Goal: Information Seeking & Learning: Learn about a topic

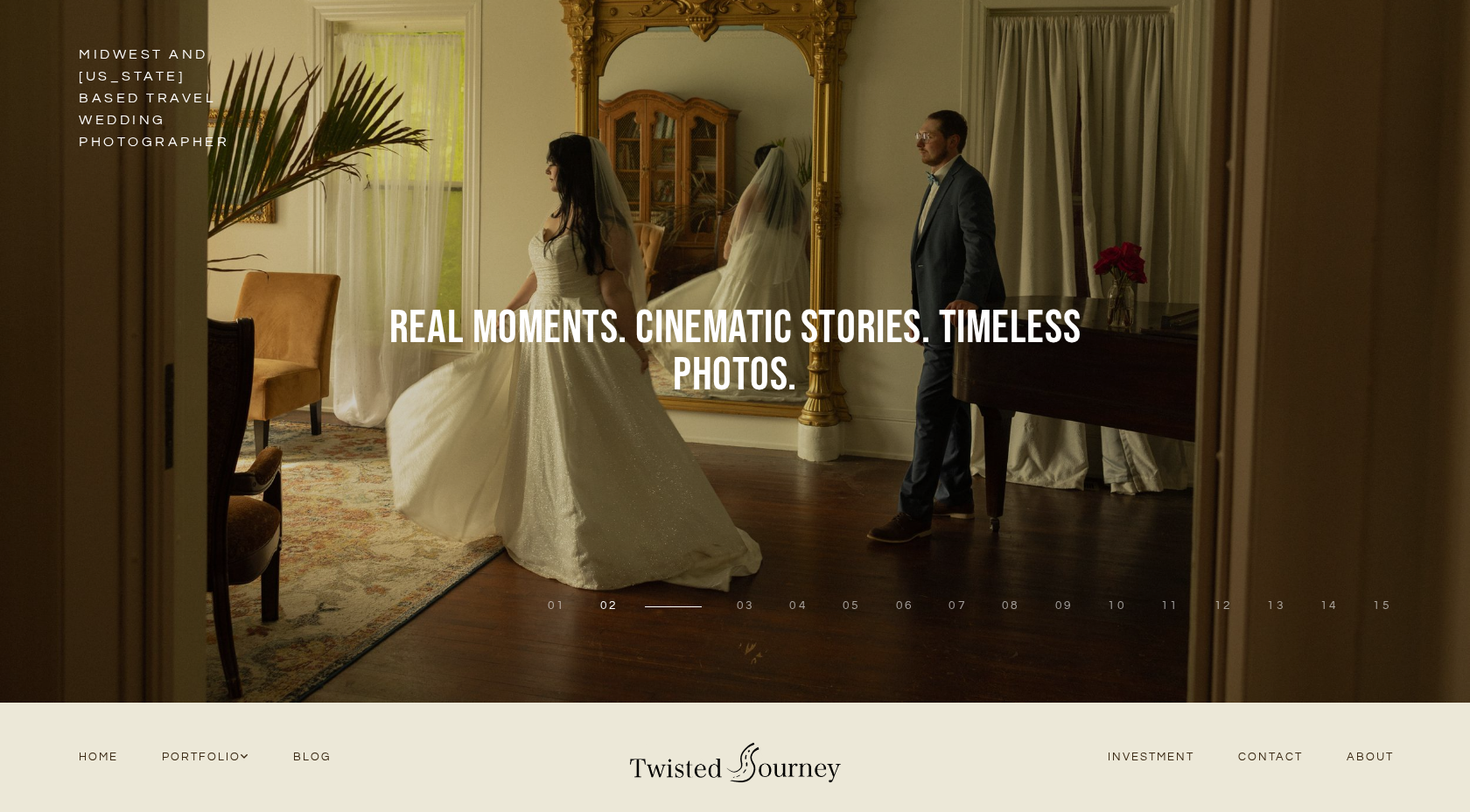
scroll to position [431, 0]
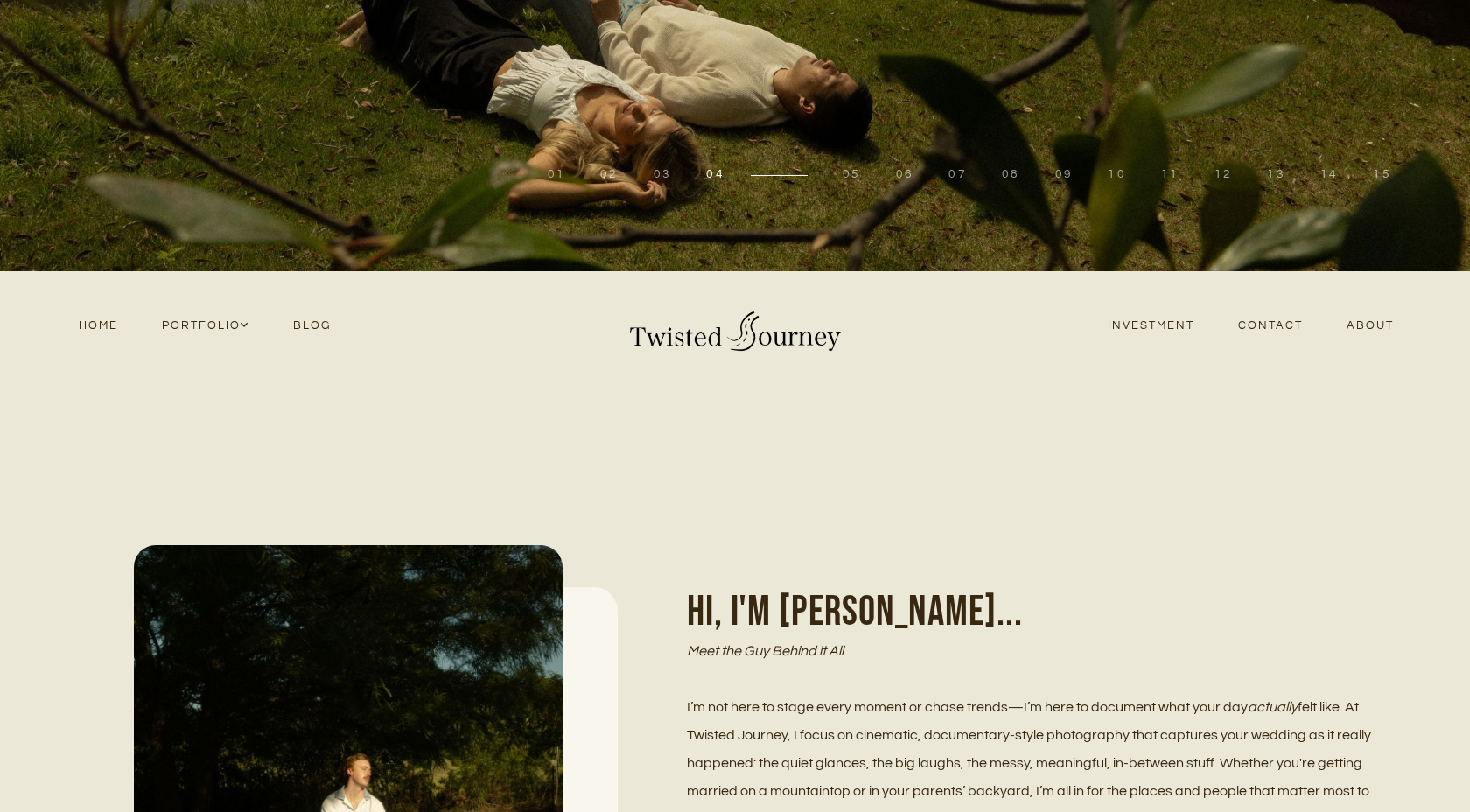
click at [313, 323] on link "Blog" at bounding box center [312, 326] width 81 height 24
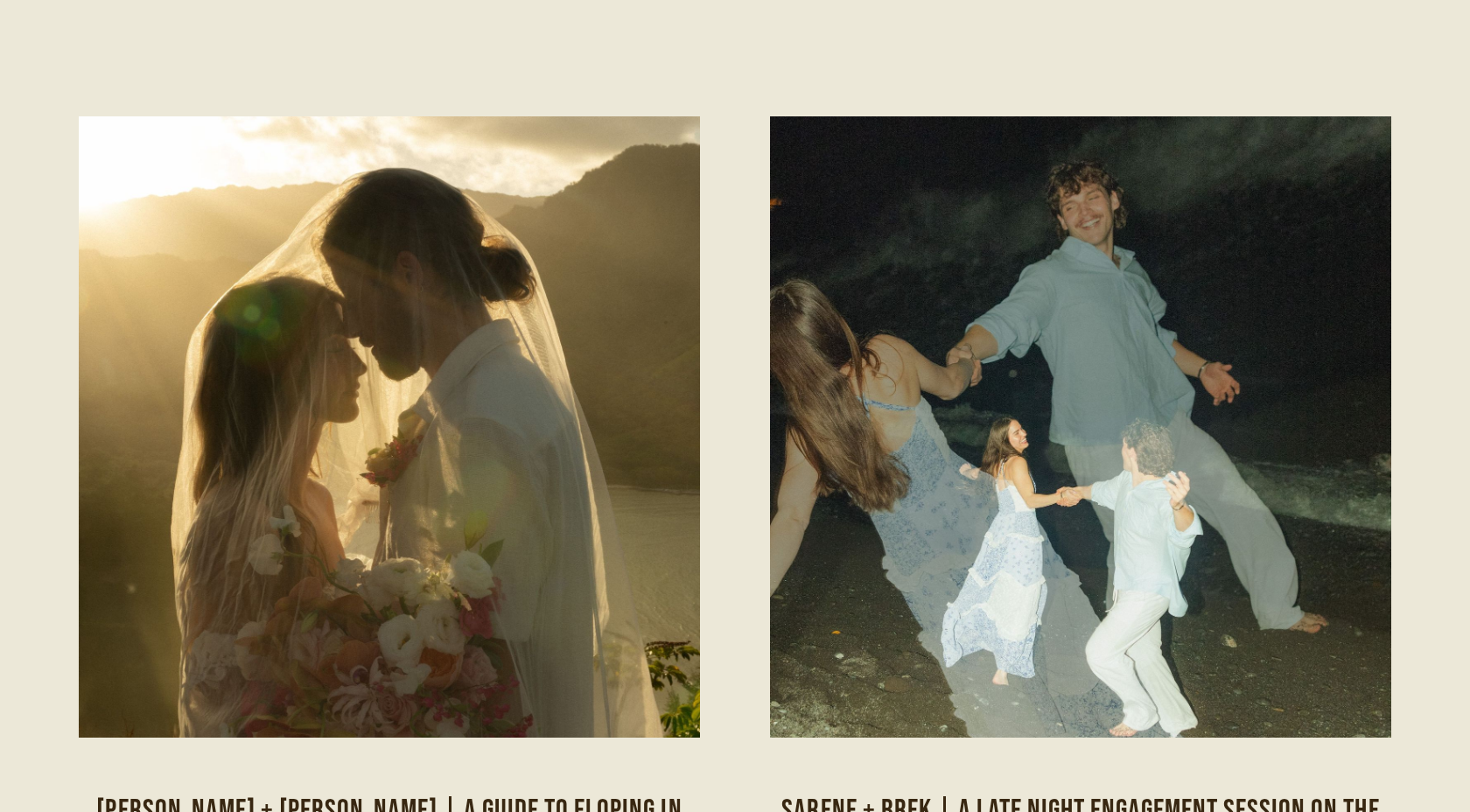
scroll to position [1445, 0]
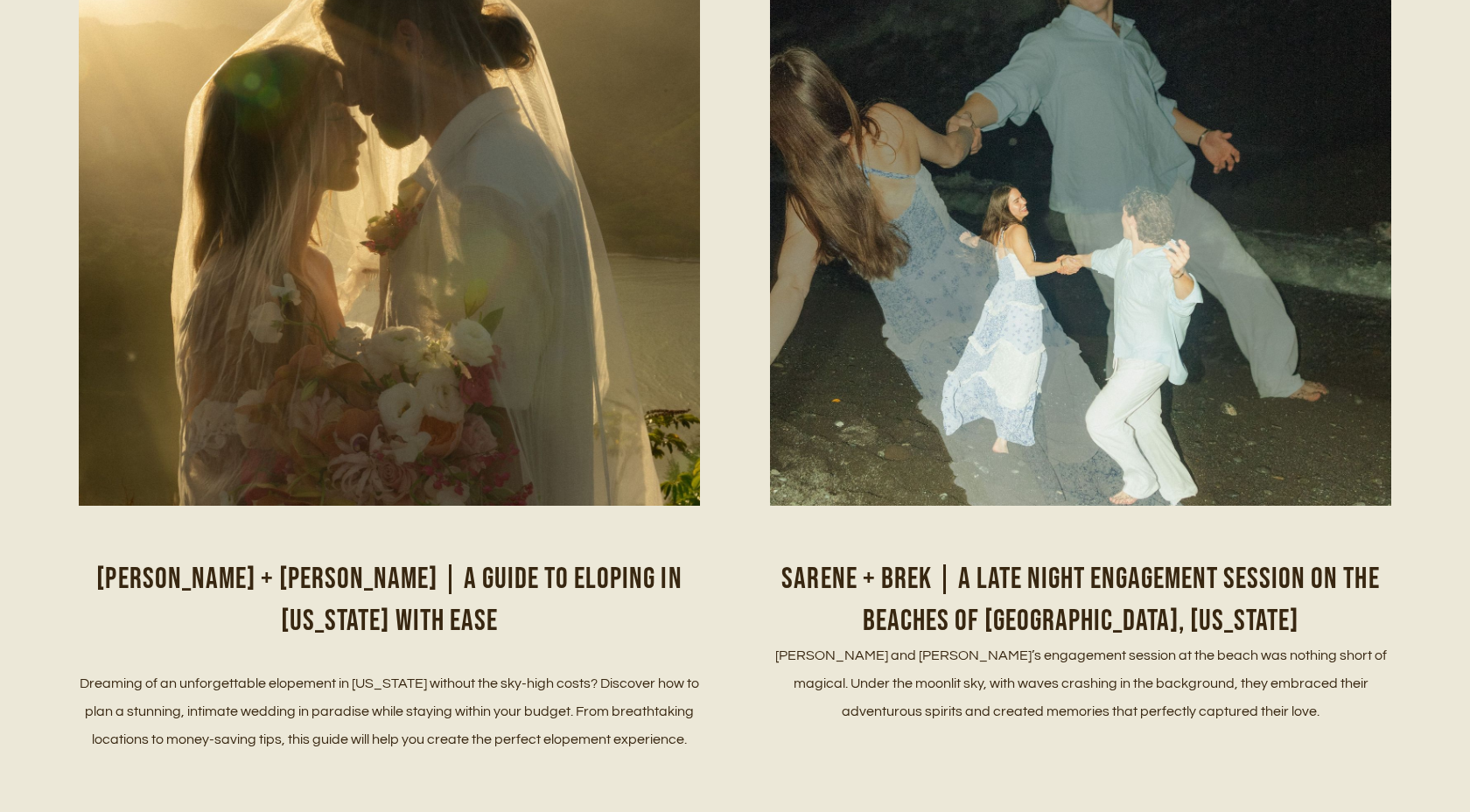
click at [642, 384] on img at bounding box center [389, 238] width 621 height 953
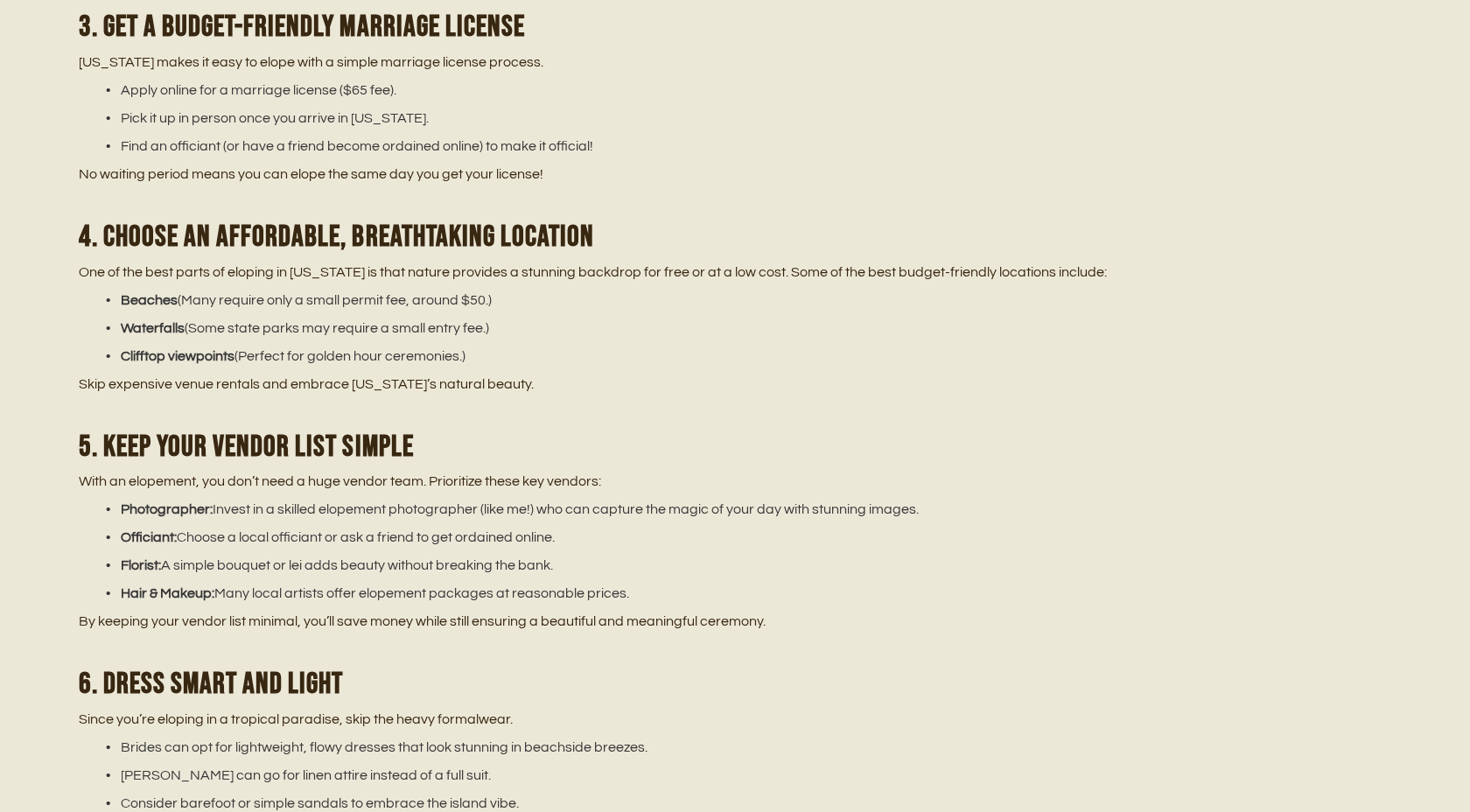
scroll to position [1419, 0]
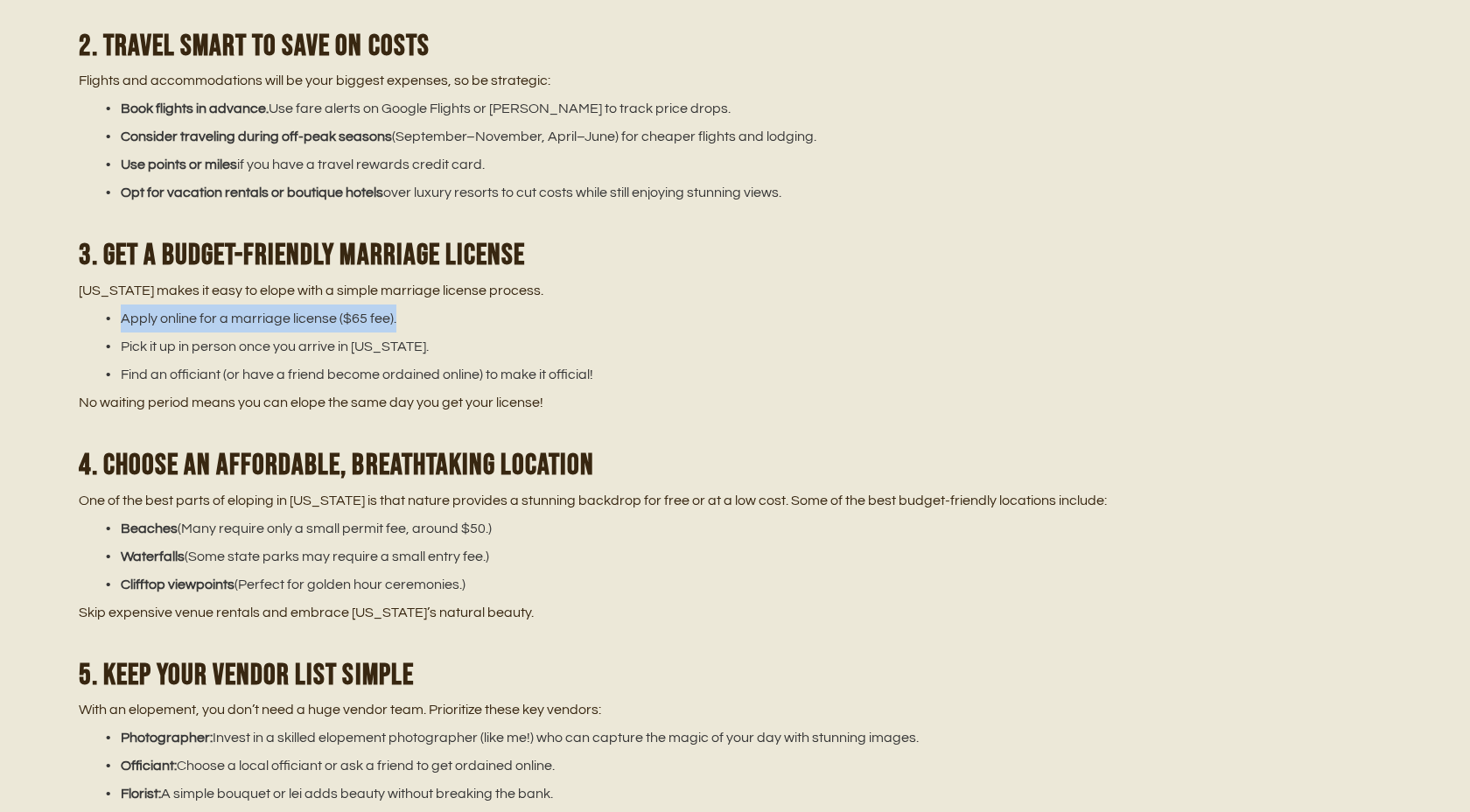
drag, startPoint x: 396, startPoint y: 313, endPoint x: 90, endPoint y: 323, distance: 306.2
click at [90, 323] on ul "Apply online for a marriage license ($65 fee). Pick it up in person once you ar…" at bounding box center [735, 346] width 1313 height 84
copy li "Apply online for a marriage license ($65 fee)."
click at [406, 342] on li "Pick it up in person once you arrive in [US_STATE]." at bounding box center [746, 346] width 1292 height 28
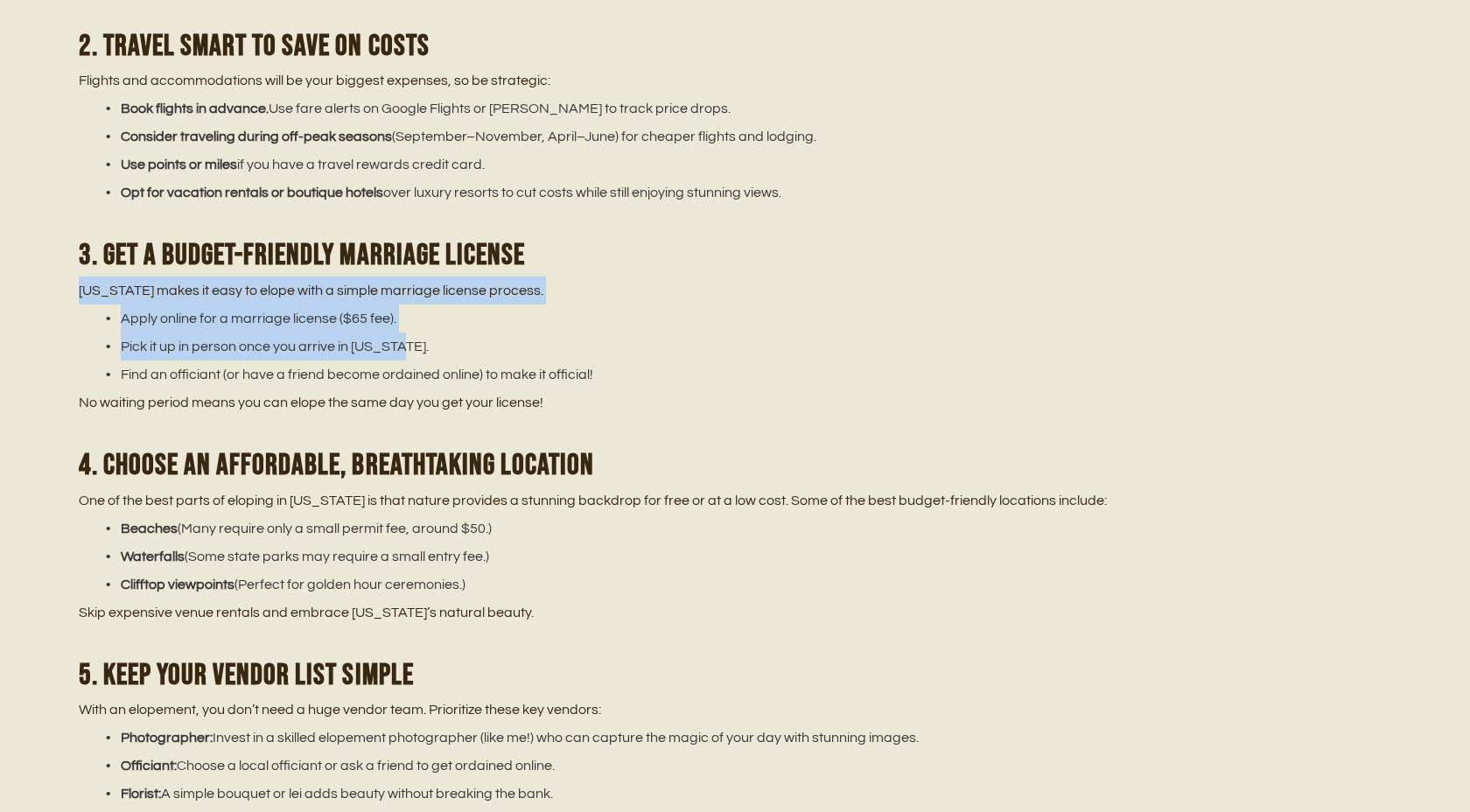
drag, startPoint x: 409, startPoint y: 339, endPoint x: 67, endPoint y: 283, distance: 346.6
click at [67, 283] on div "Dreaming of eloping in [US_STATE]? You’re not alone! [US_STATE] is one of the m…" at bounding box center [735, 737] width 1470 height 2302
copy div "[US_STATE] makes it easy to elope with a simple marriage license process. Apply…"
